Goal: Understand process/instructions: Learn how to perform a task or action

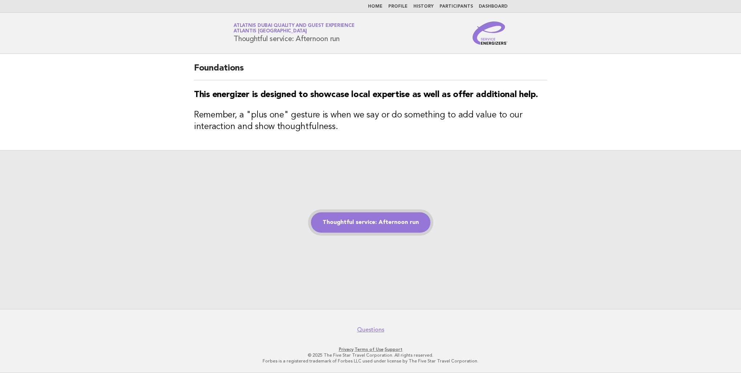
click at [370, 222] on link "Thoughtful service: Afternoon run" at bounding box center [371, 222] width 120 height 20
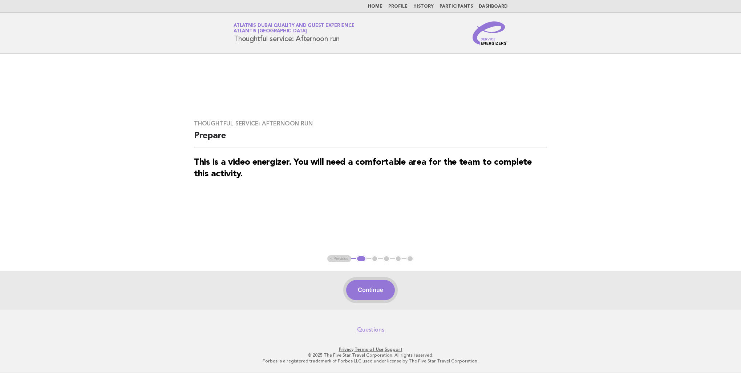
click at [366, 294] on button "Continue" at bounding box center [370, 290] width 48 height 20
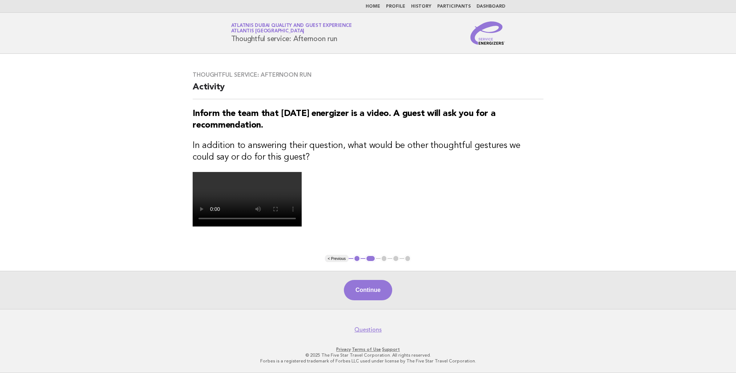
click at [372, 295] on button "Continue" at bounding box center [368, 290] width 48 height 20
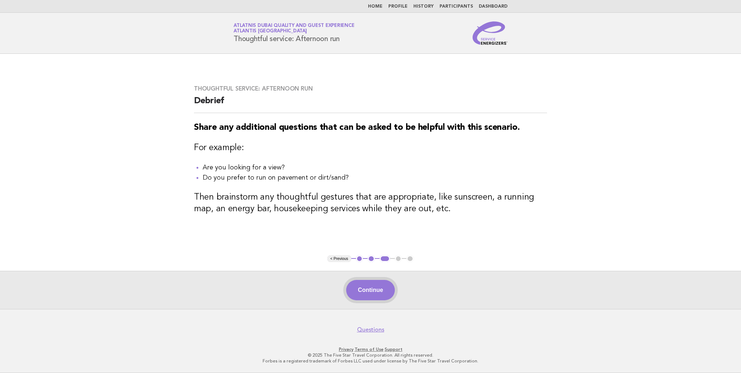
click at [377, 287] on button "Continue" at bounding box center [370, 290] width 48 height 20
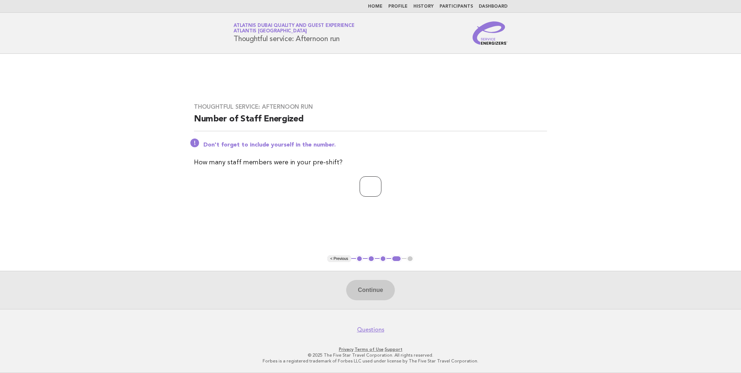
click at [370, 184] on input "number" at bounding box center [371, 186] width 22 height 20
type input "*"
click at [379, 288] on button "Continue" at bounding box center [370, 290] width 48 height 20
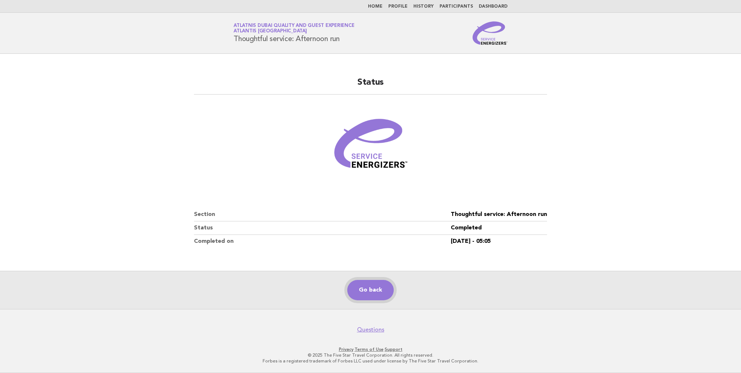
click at [373, 289] on link "Go back" at bounding box center [370, 290] width 47 height 20
